Goal: Find specific fact

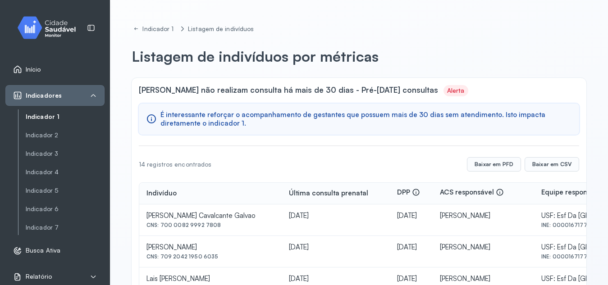
scroll to position [123, 0]
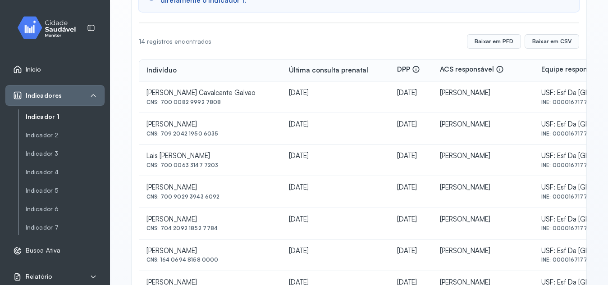
drag, startPoint x: 160, startPoint y: 102, endPoint x: 218, endPoint y: 108, distance: 57.9
click at [218, 108] on td "[PERSON_NAME] Cavalcante Galvao CNS: 700 0082 9992 7808" at bounding box center [210, 98] width 142 height 32
copy div "700 0082 9992 7808"
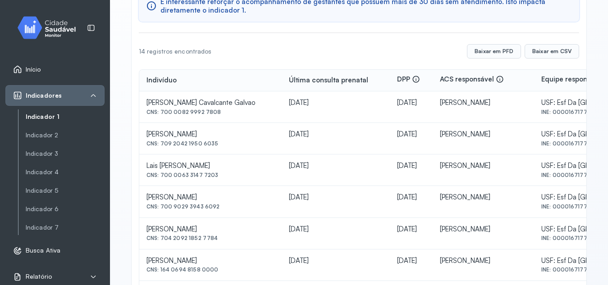
scroll to position [114, 0]
drag, startPoint x: 161, startPoint y: 144, endPoint x: 217, endPoint y: 149, distance: 55.6
click at [217, 149] on td "[PERSON_NAME] CNS: 709 2042 1950 6035" at bounding box center [210, 138] width 142 height 32
copy div "709 2042 1950 6035"
drag, startPoint x: 161, startPoint y: 174, endPoint x: 216, endPoint y: 178, distance: 55.1
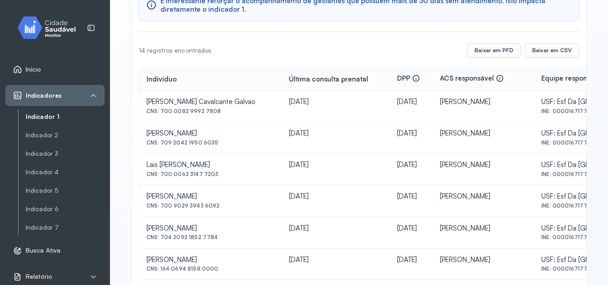
click at [216, 178] on td "Lais [PERSON_NAME] CNS: 700 0063 3147 7203" at bounding box center [210, 170] width 142 height 32
copy div "700 0063 3147 7203"
drag, startPoint x: 160, startPoint y: 205, endPoint x: 219, endPoint y: 208, distance: 59.1
click at [219, 114] on div "CNS: 700 9029 3943 6092" at bounding box center [210, 111] width 128 height 6
copy div "700 9029 3943 6092"
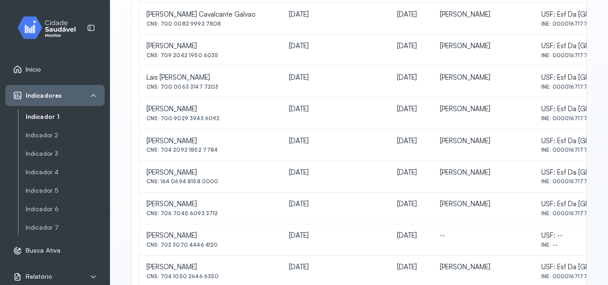
scroll to position [213, 0]
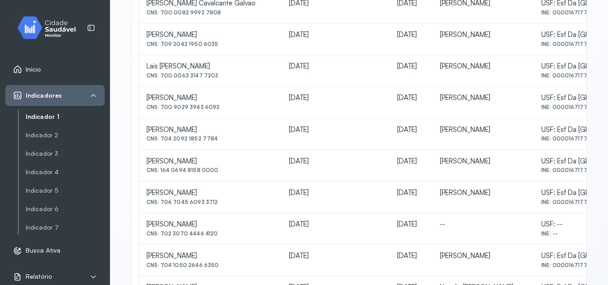
drag, startPoint x: 161, startPoint y: 140, endPoint x: 214, endPoint y: 146, distance: 52.6
click at [214, 146] on td "[PERSON_NAME] CNS: 704 2092 1852 7784" at bounding box center [210, 134] width 142 height 32
copy div "704 2092 1852 7784"
drag, startPoint x: 161, startPoint y: 170, endPoint x: 218, endPoint y: 178, distance: 57.7
click at [218, 178] on td "[PERSON_NAME] CNS: 164 0694 8158 0000" at bounding box center [210, 166] width 142 height 32
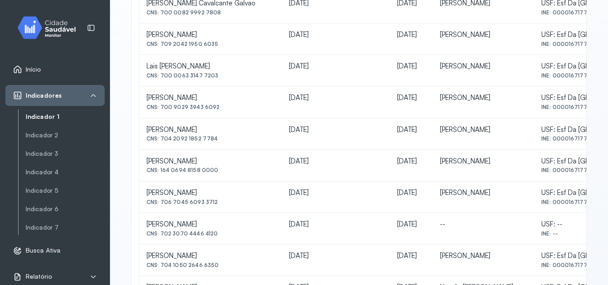
copy div "164 0694 8158 0000"
click at [215, 211] on td "[PERSON_NAME] Pinheiro CNS: 706 7045 6093 3712" at bounding box center [210, 198] width 142 height 32
drag, startPoint x: 162, startPoint y: 202, endPoint x: 203, endPoint y: 197, distance: 41.2
click at [203, 197] on div "[PERSON_NAME] Pinheiro CNS: 706 7045 6093 3712" at bounding box center [210, 197] width 128 height 17
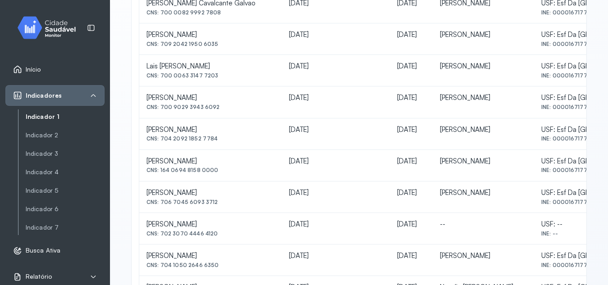
drag, startPoint x: 160, startPoint y: 201, endPoint x: 215, endPoint y: 205, distance: 55.1
click at [215, 16] on div "CNS: 706 7045 6093 3712" at bounding box center [210, 12] width 128 height 6
copy div "706 7045 6093 3712"
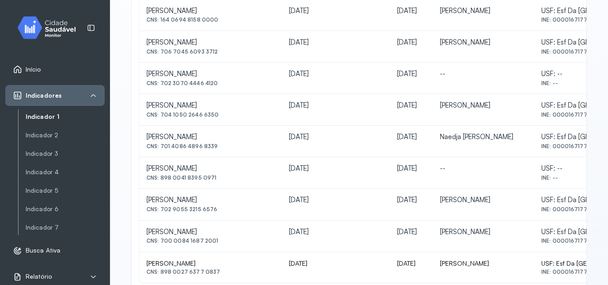
scroll to position [366, 0]
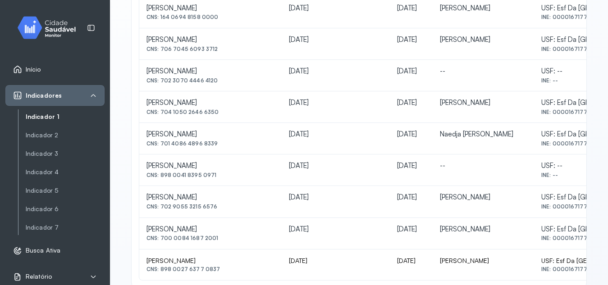
drag, startPoint x: 162, startPoint y: 81, endPoint x: 217, endPoint y: 85, distance: 55.5
click at [217, 85] on td "[PERSON_NAME] CNS: 702 3070 4446 4120" at bounding box center [210, 76] width 142 height 32
copy div "702 3070 4446 4120"
